Goal: Information Seeking & Learning: Learn about a topic

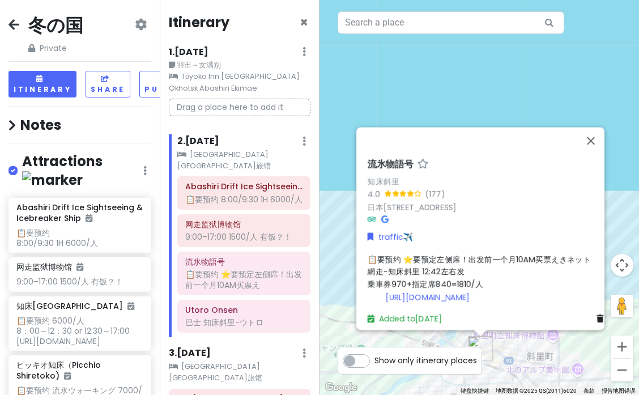
scroll to position [41, 0]
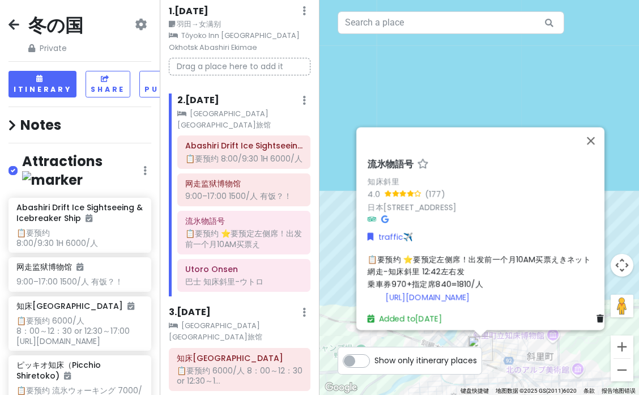
click at [460, 111] on div "流氷物語号 知床斜里 4.0 (177) 日本[STREET_ADDRESS] traffic✈️ 📋要预约 ⭐️要预定左侧席！出发前一个月10AM买票えきネ…" at bounding box center [480, 197] width 320 height 395
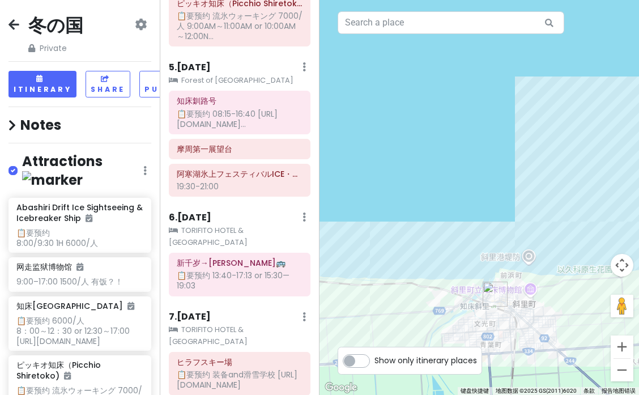
scroll to position [493, 0]
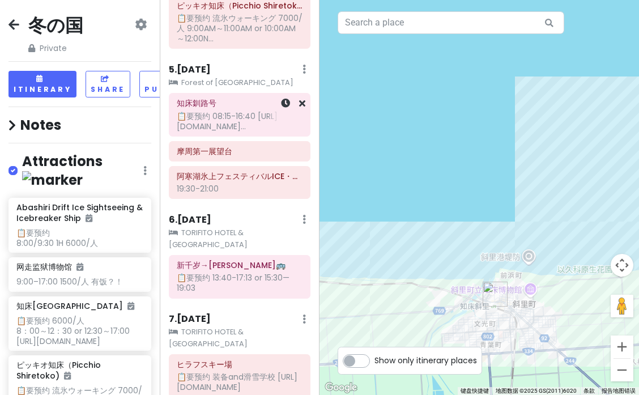
click at [244, 111] on div "📋要预约 08:15-16:40 [URL][DOMAIN_NAME]..." at bounding box center [240, 121] width 126 height 20
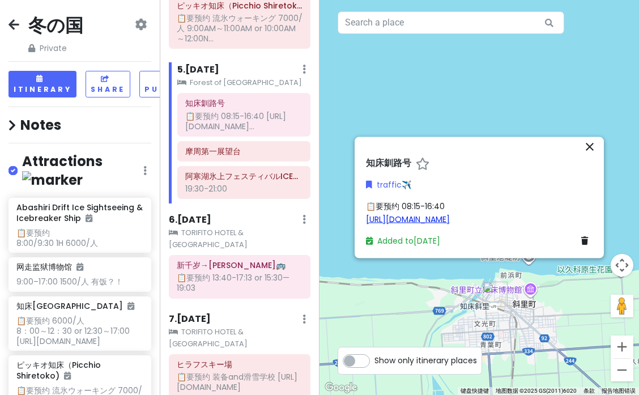
click at [416, 217] on link "[URL][DOMAIN_NAME]" at bounding box center [408, 218] width 84 height 11
drag, startPoint x: 230, startPoint y: 59, endPoint x: 204, endPoint y: 56, distance: 26.9
click at [204, 77] on small "Forest of [GEOGRAPHIC_DATA]" at bounding box center [243, 82] width 133 height 11
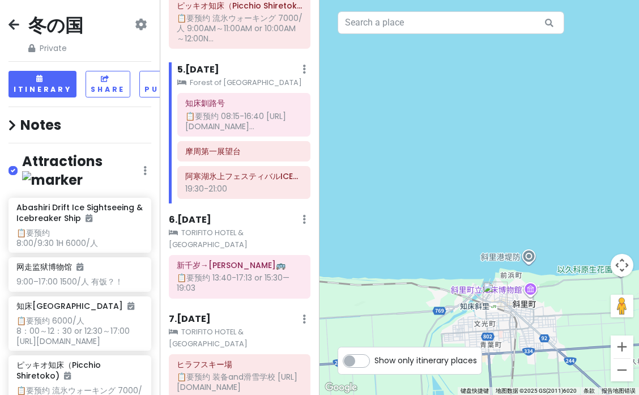
click at [204, 77] on small "Forest of [GEOGRAPHIC_DATA]" at bounding box center [243, 82] width 133 height 11
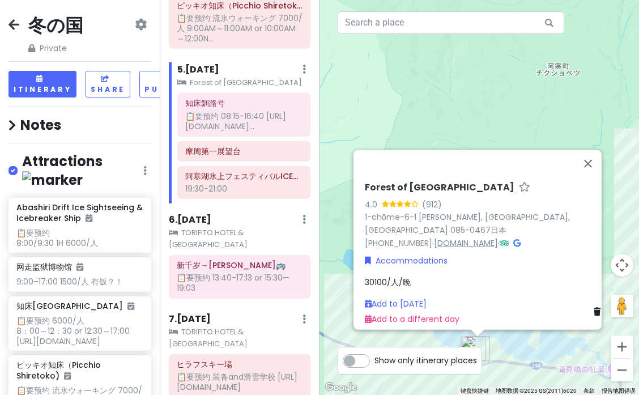
click at [459, 239] on link "[DOMAIN_NAME]" at bounding box center [466, 242] width 64 height 11
drag, startPoint x: 362, startPoint y: 182, endPoint x: 562, endPoint y: 182, distance: 200.1
click at [562, 182] on div "Forest of [GEOGRAPHIC_DATA] HANAYUUKA 4.0 (912) 1-chōme-6-1 Akanchō Akankoonsen…" at bounding box center [483, 253] width 249 height 152
copy h6 "Forest of [GEOGRAPHIC_DATA]"
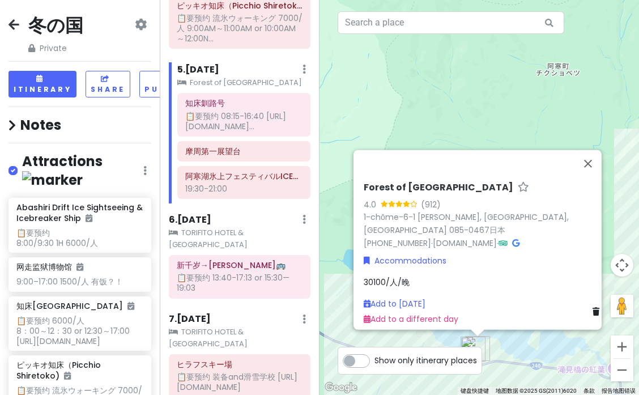
click at [230, 327] on small "TORIFITO HOTEL & [GEOGRAPHIC_DATA]" at bounding box center [240, 338] width 142 height 23
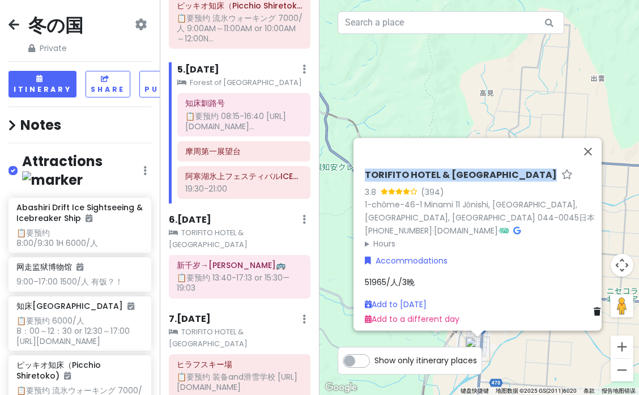
drag, startPoint x: 363, startPoint y: 168, endPoint x: 506, endPoint y: 167, distance: 142.3
click at [506, 167] on div "TORIFITO HOTEL & [GEOGRAPHIC_DATA] 3.8 (394) 1-chōme-46-1 Minami 11 Jōnishi, [G…" at bounding box center [485, 248] width 249 height 166
copy h6 "TORIFITO HOTEL & [GEOGRAPHIC_DATA]"
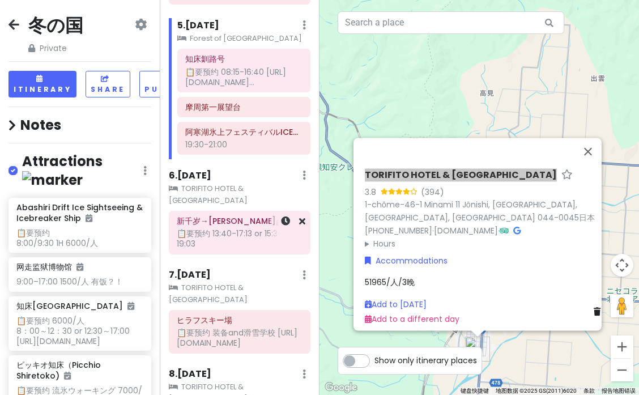
scroll to position [533, 0]
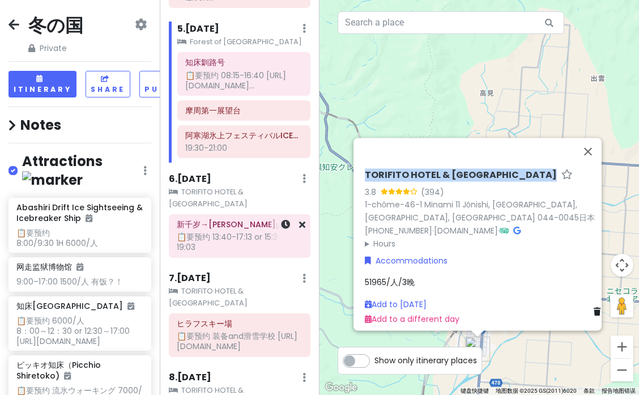
click at [224, 232] on div "📋要预约 13:40-17:13 or 15:30—19:03" at bounding box center [240, 242] width 126 height 20
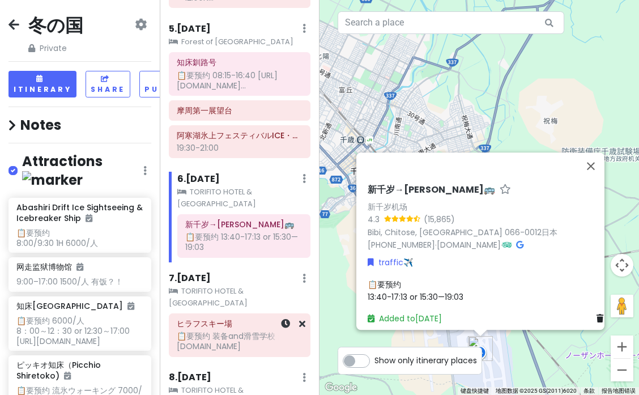
click at [238, 331] on div "📋要预约 装备and滑雪学校 [URL][DOMAIN_NAME]" at bounding box center [240, 341] width 126 height 20
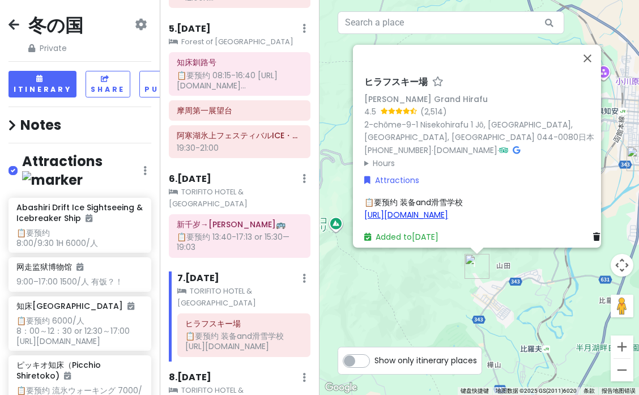
drag, startPoint x: 484, startPoint y: 209, endPoint x: 456, endPoint y: 207, distance: 28.4
click at [456, 207] on div "📋要预约 装备and滑雪学校 [URL][DOMAIN_NAME]" at bounding box center [485, 209] width 240 height 26
type textarea "x"
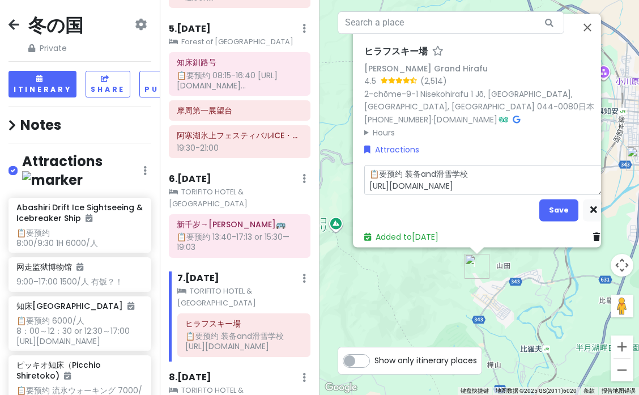
click at [497, 180] on textarea "📋要预约 装备and滑雪学校 [URL][DOMAIN_NAME]" at bounding box center [485, 179] width 240 height 29
drag, startPoint x: 504, startPoint y: 180, endPoint x: 361, endPoint y: 170, distance: 143.2
click at [361, 170] on div "[GEOGRAPHIC_DATA] Niseko Tokyu Grand Hirafu 4.5 (2,514) 2-chōme-9-1 Nisekohiraf…" at bounding box center [484, 144] width 249 height 206
